Goal: Information Seeking & Learning: Find specific fact

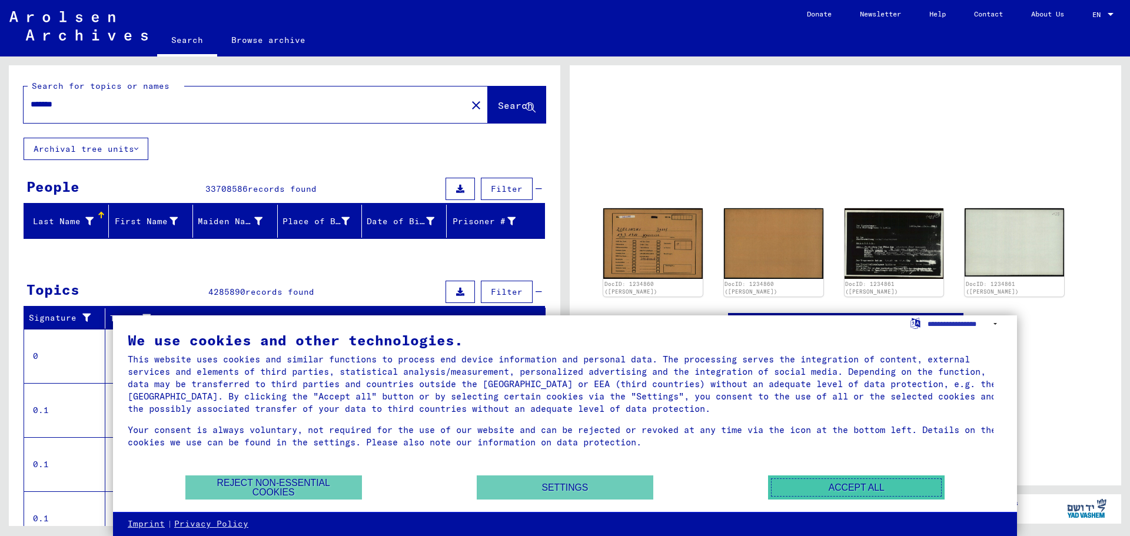
click at [824, 493] on button "Accept all" at bounding box center [856, 488] width 177 height 24
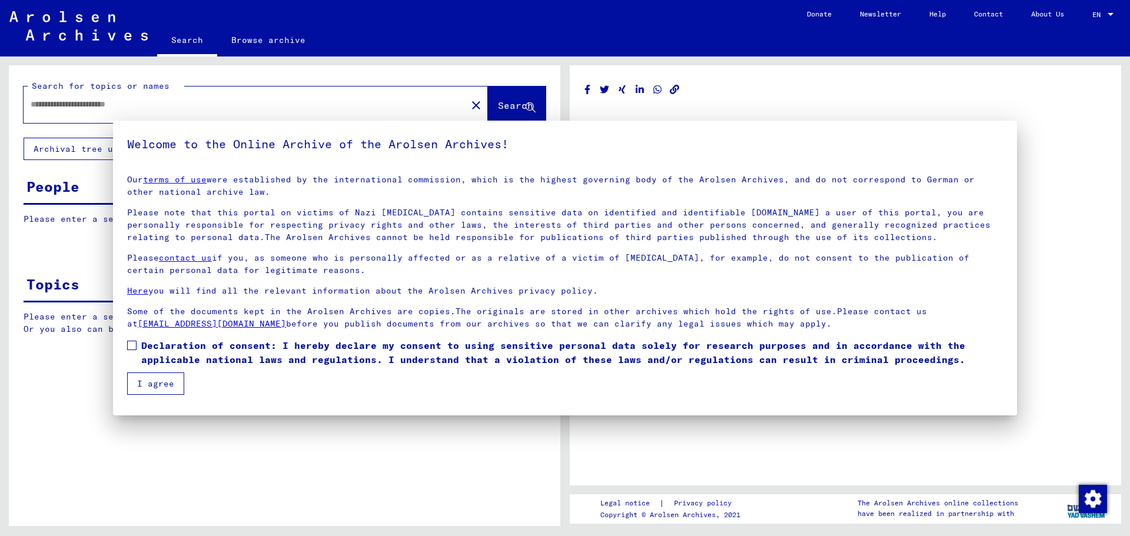
type input "*******"
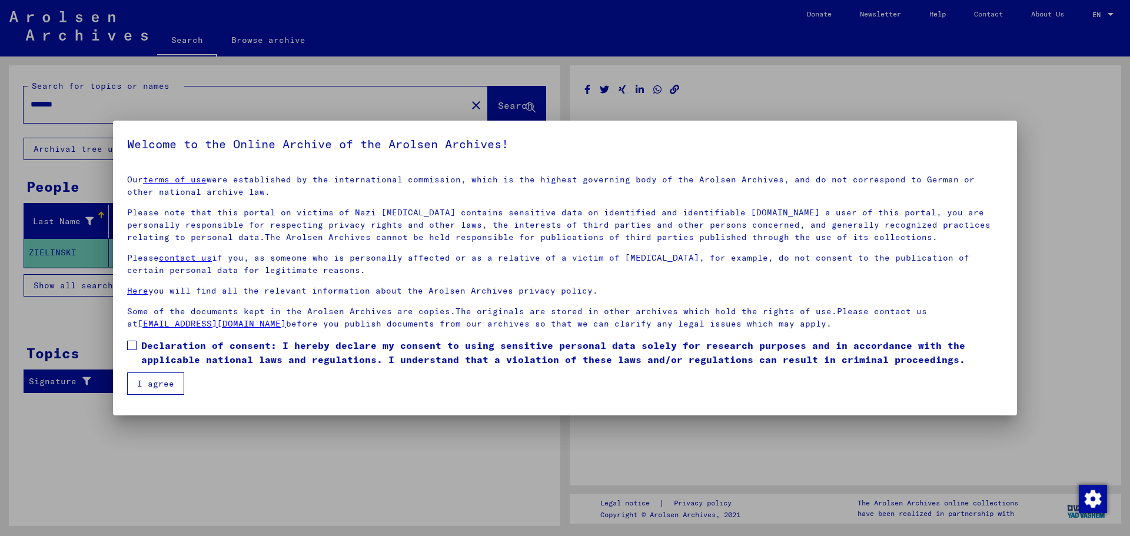
click at [158, 384] on button "I agree" at bounding box center [155, 384] width 57 height 22
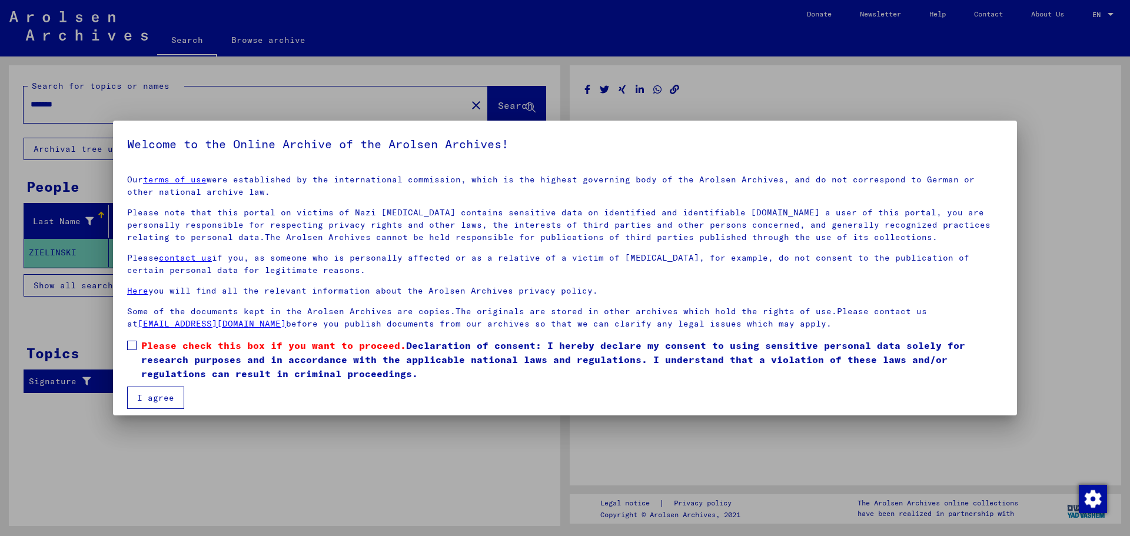
click at [134, 350] on label "Please check this box if you want to proceed. Declaration of consent: I hereby …" at bounding box center [565, 359] width 876 height 42
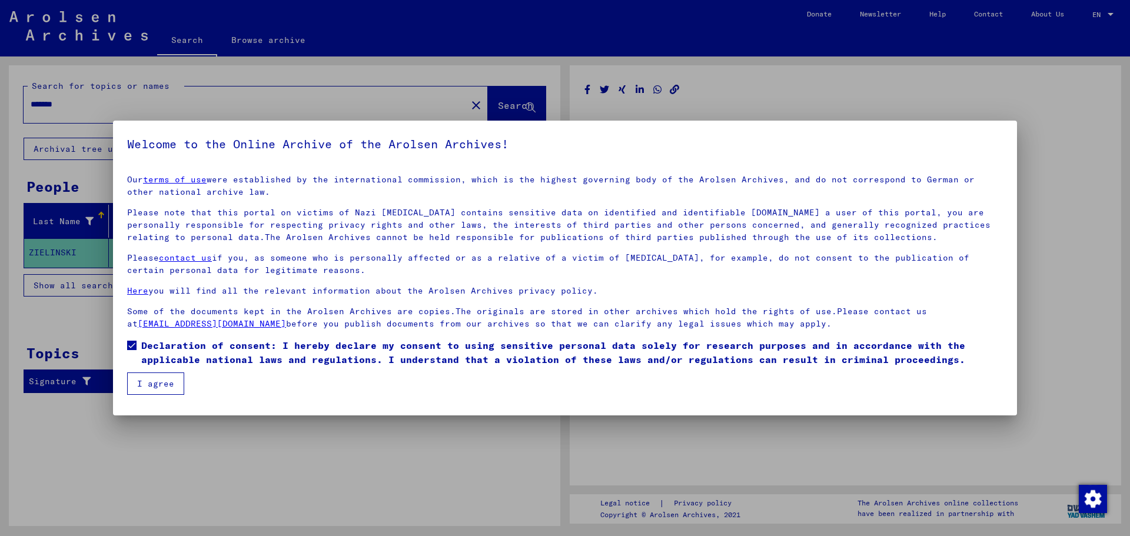
click at [143, 385] on button "I agree" at bounding box center [155, 384] width 57 height 22
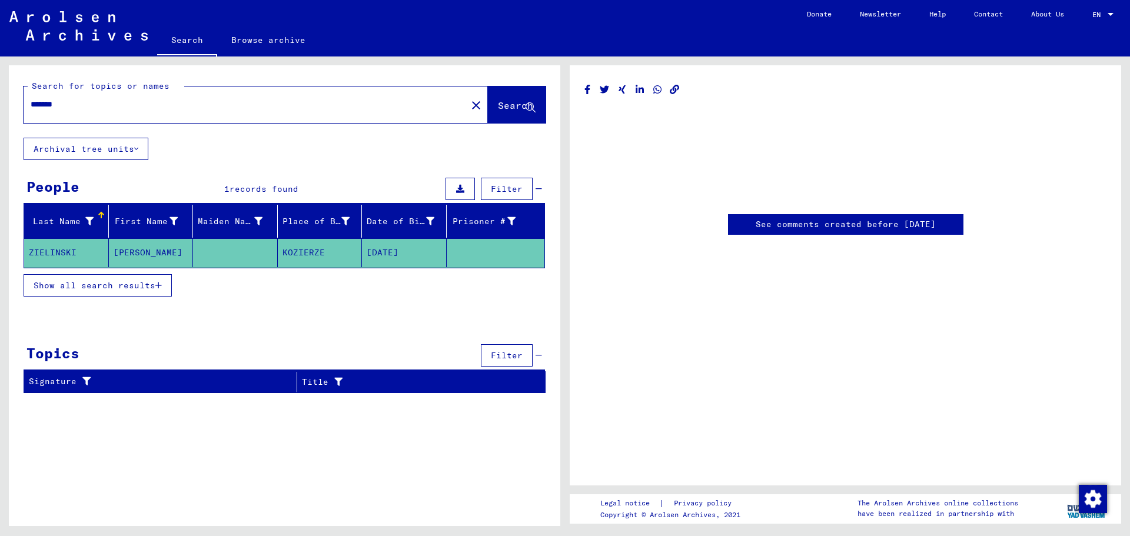
click at [140, 287] on span "Show all search results" at bounding box center [95, 285] width 122 height 11
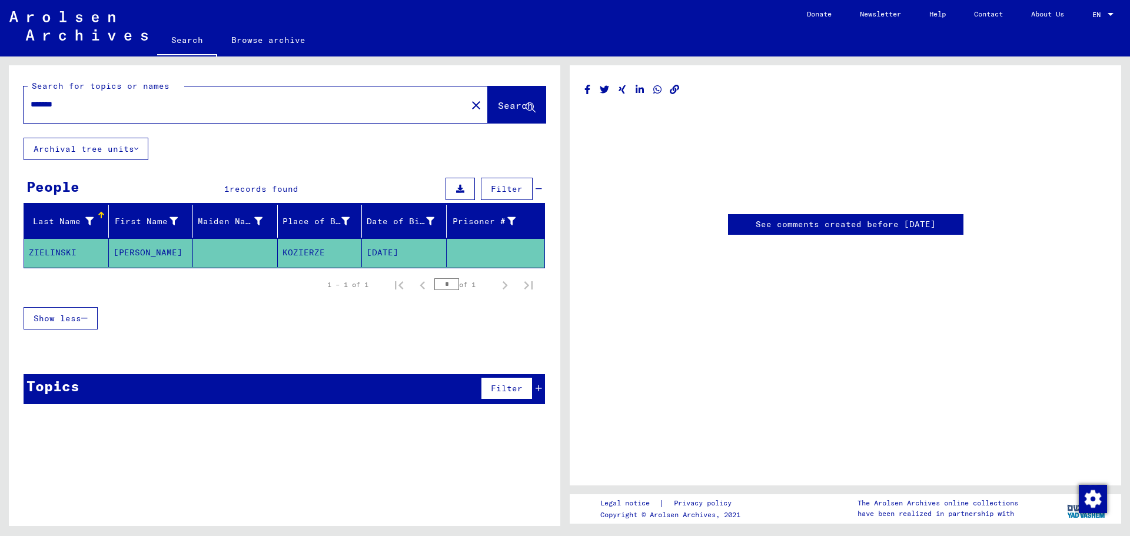
click at [61, 313] on span "Show less" at bounding box center [58, 318] width 48 height 11
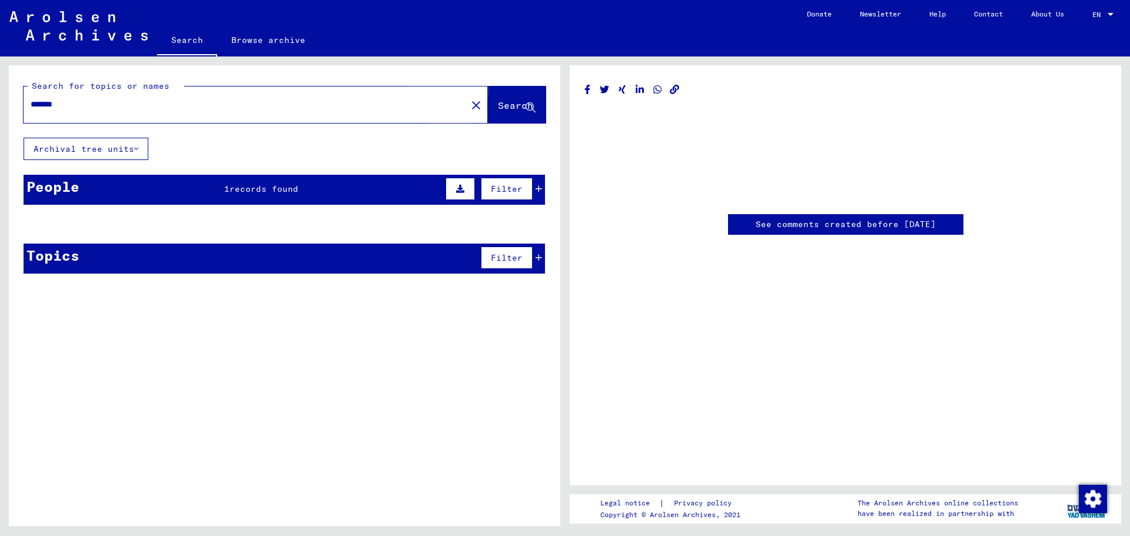
click at [498, 102] on span "Search" at bounding box center [515, 105] width 35 height 12
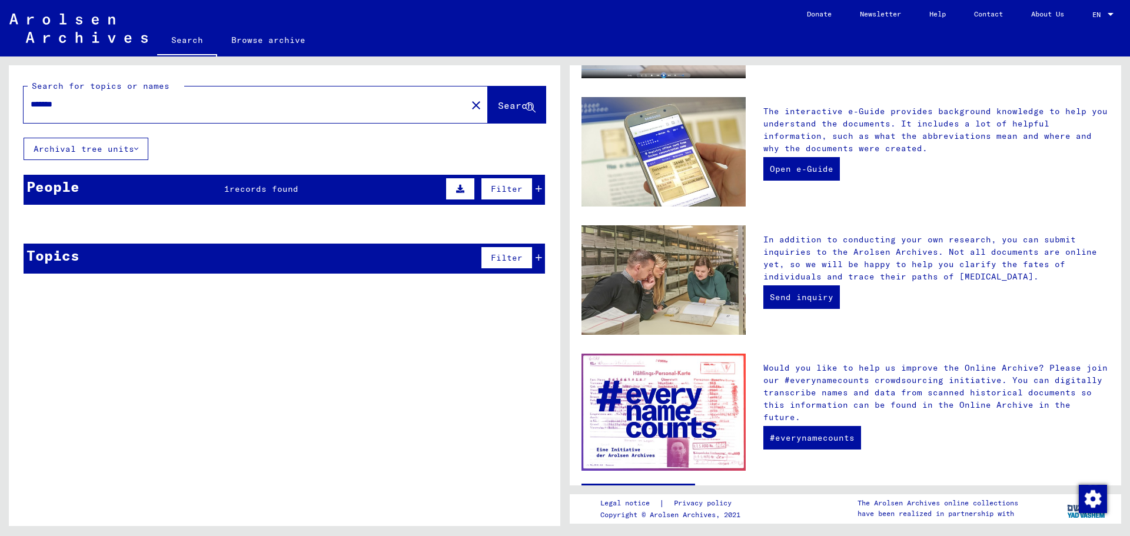
scroll to position [346, 0]
